Goal: Task Accomplishment & Management: Manage account settings

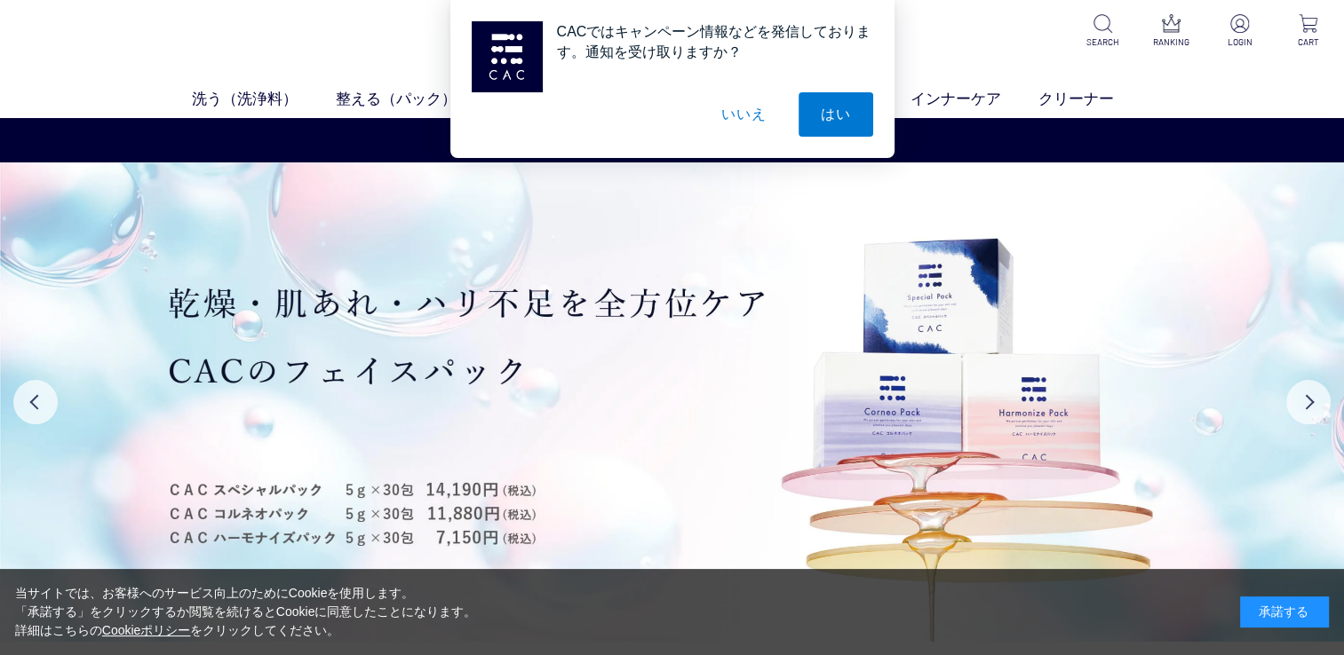
click at [1250, 29] on div "CACではキャンペーン情報などを発信しております。通知を受け取りますか？ はい いいえ" at bounding box center [672, 79] width 1344 height 158
click at [1241, 32] on div "CACではキャンペーン情報などを発信しております。通知を受け取りますか？ はい いいえ" at bounding box center [672, 79] width 1344 height 158
click at [1242, 42] on div "CACではキャンペーン情報などを発信しております。通知を受け取りますか？ はい いいえ" at bounding box center [672, 79] width 1344 height 158
click at [1241, 31] on div "CACではキャンペーン情報などを発信しております。通知を受け取りますか？ はい いいえ" at bounding box center [672, 79] width 1344 height 158
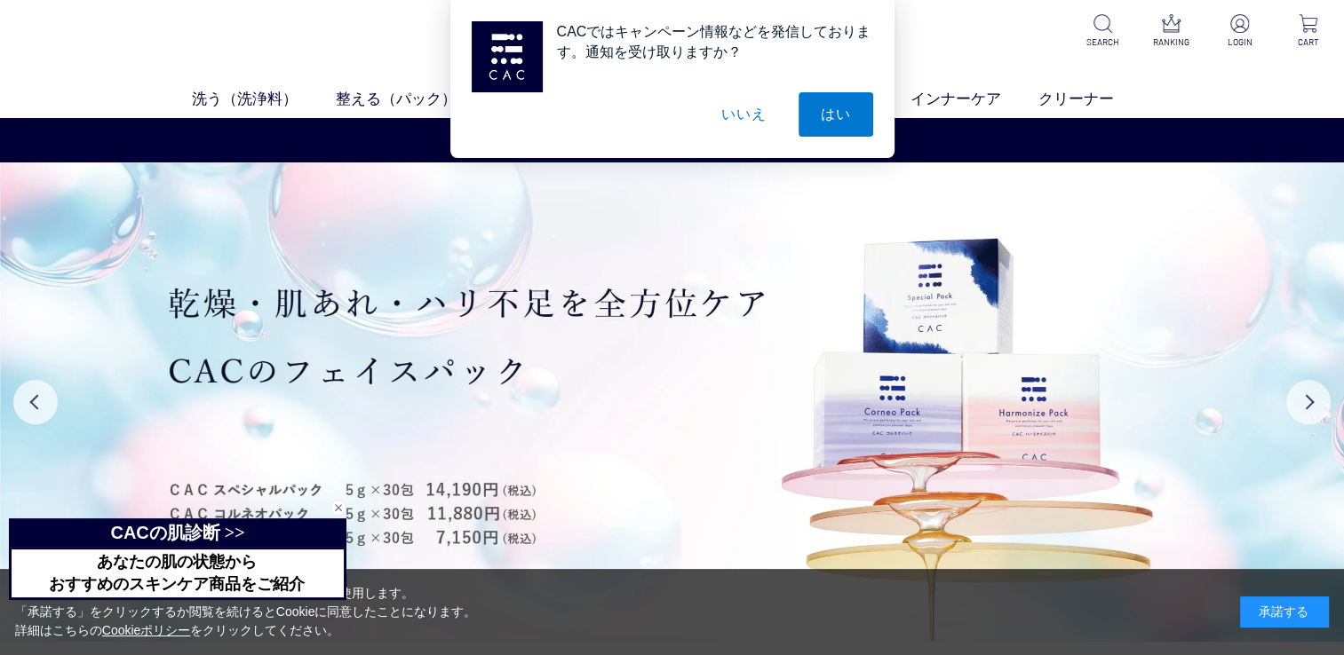
click at [1234, 27] on div "CACではキャンペーン情報などを発信しております。通知を受け取りますか？ はい いいえ" at bounding box center [672, 79] width 1344 height 158
click at [749, 123] on button "いいえ" at bounding box center [743, 114] width 89 height 44
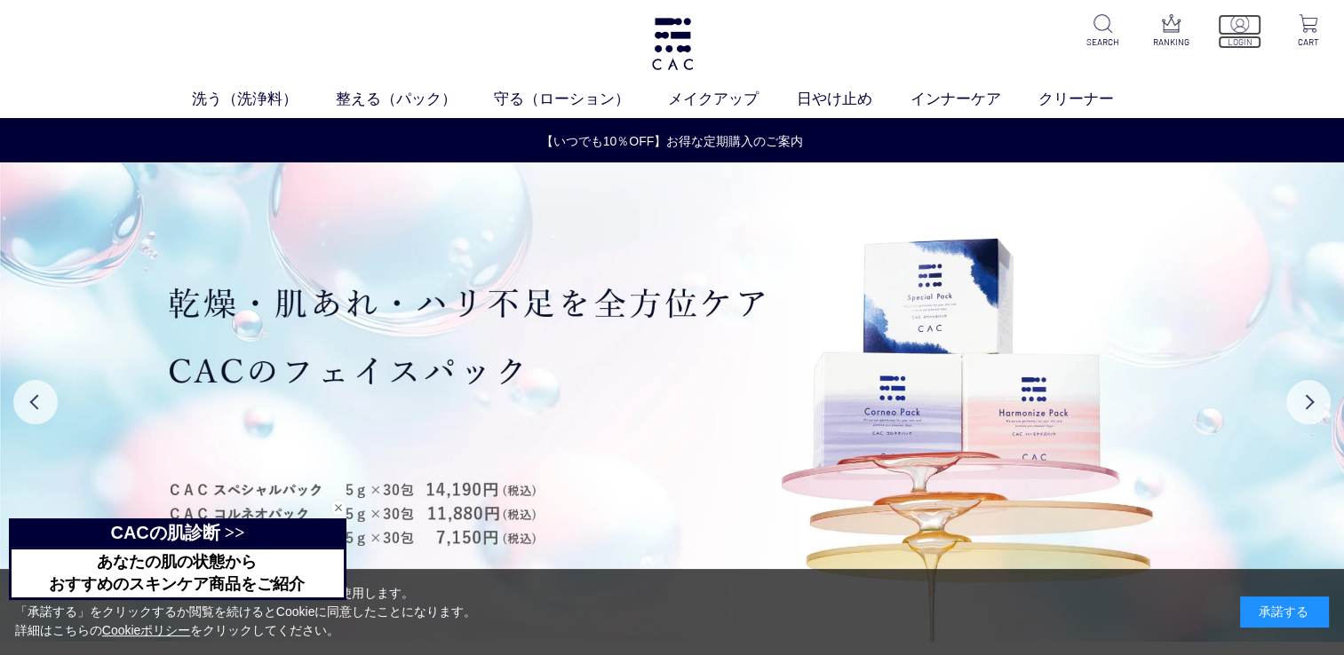
click at [1235, 30] on img at bounding box center [1239, 23] width 19 height 19
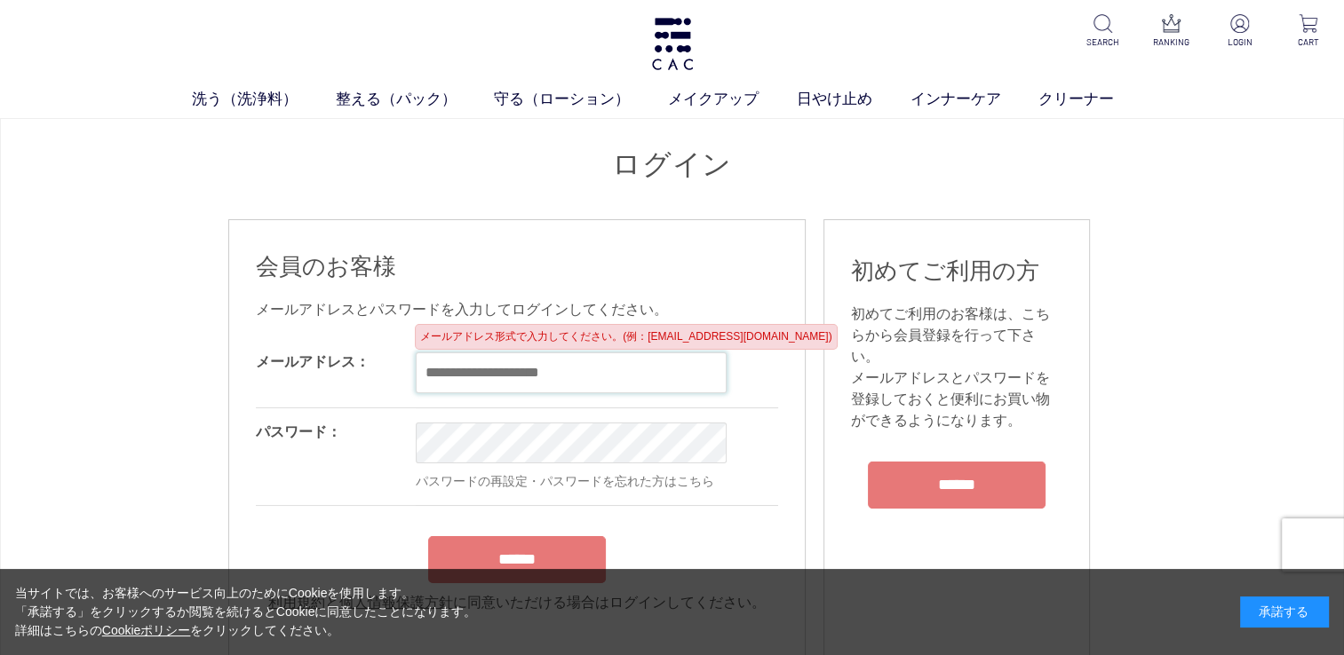
click at [474, 377] on input "email" at bounding box center [571, 373] width 311 height 41
